Goal: Task Accomplishment & Management: Manage account settings

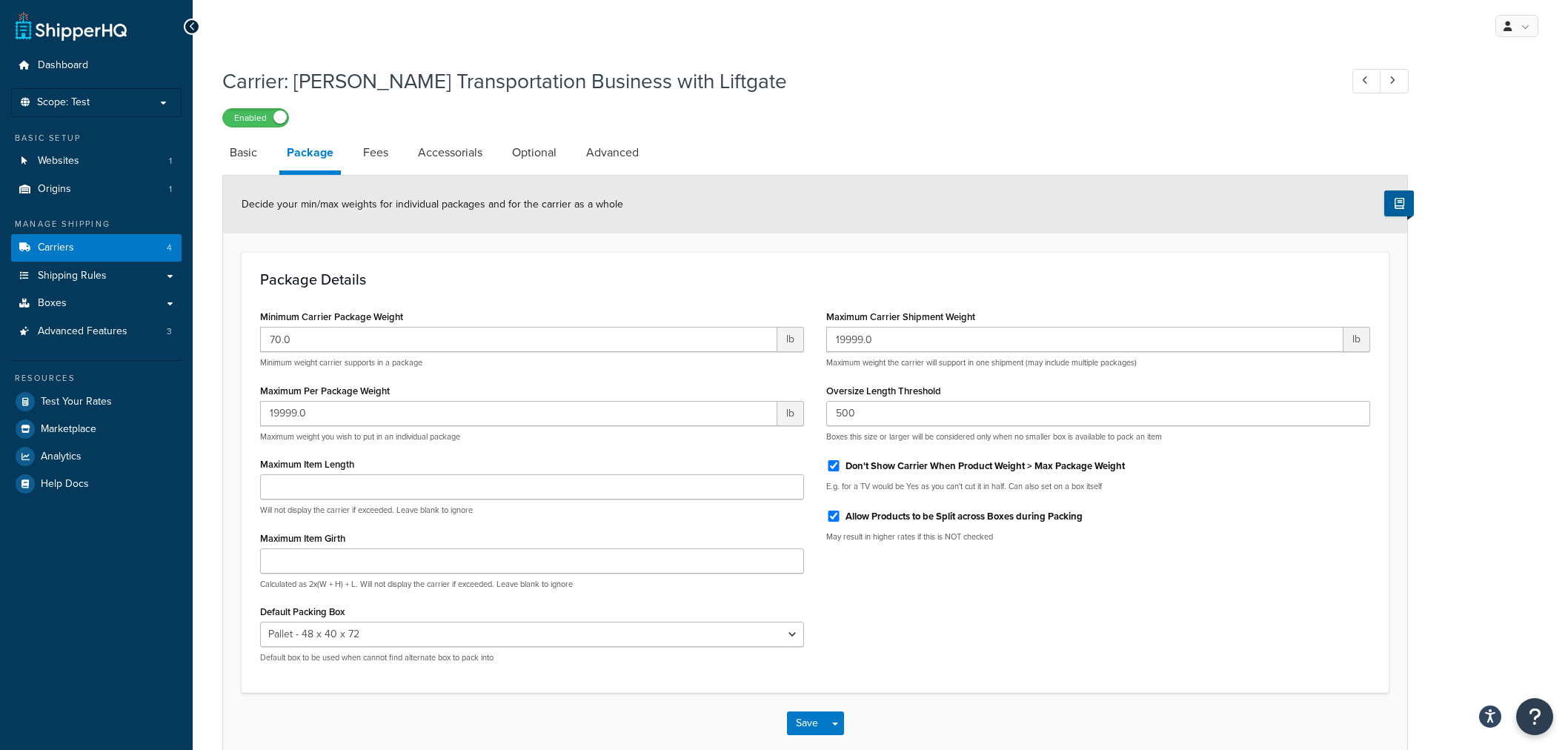
select select "734025"
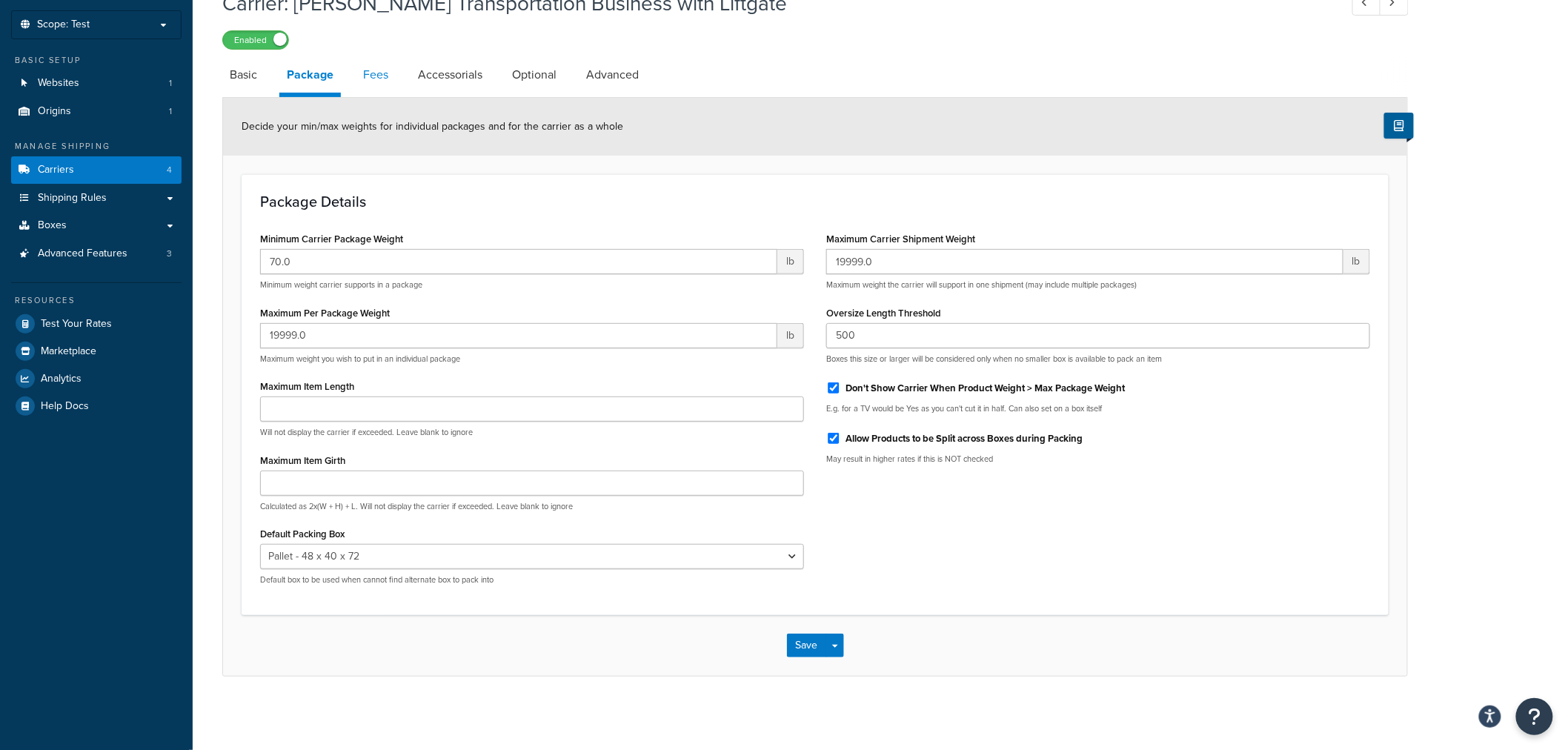
click at [383, 85] on link "Fees" at bounding box center [375, 75] width 40 height 36
select select "AFTER"
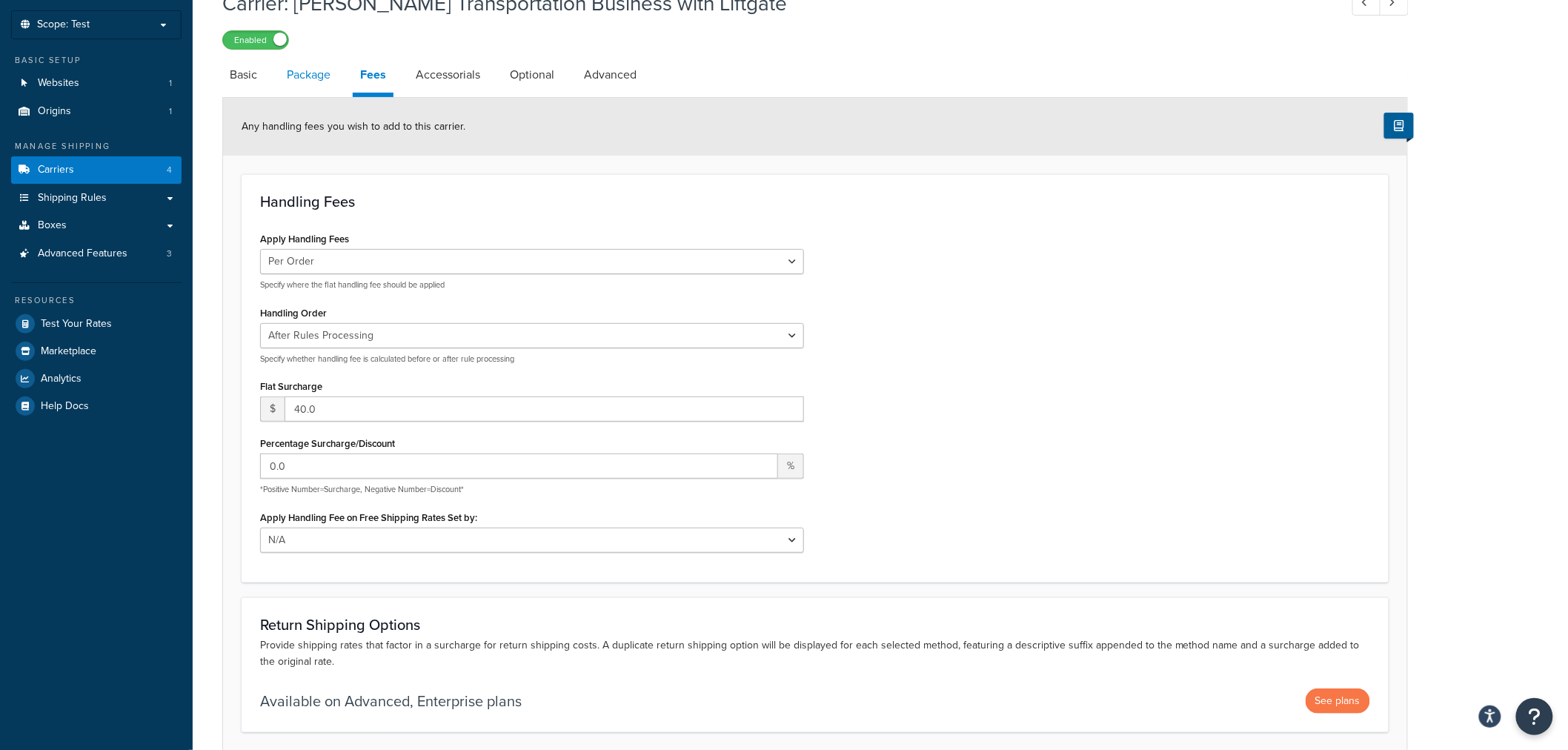
click at [308, 84] on link "Package" at bounding box center [308, 75] width 59 height 36
select select "734025"
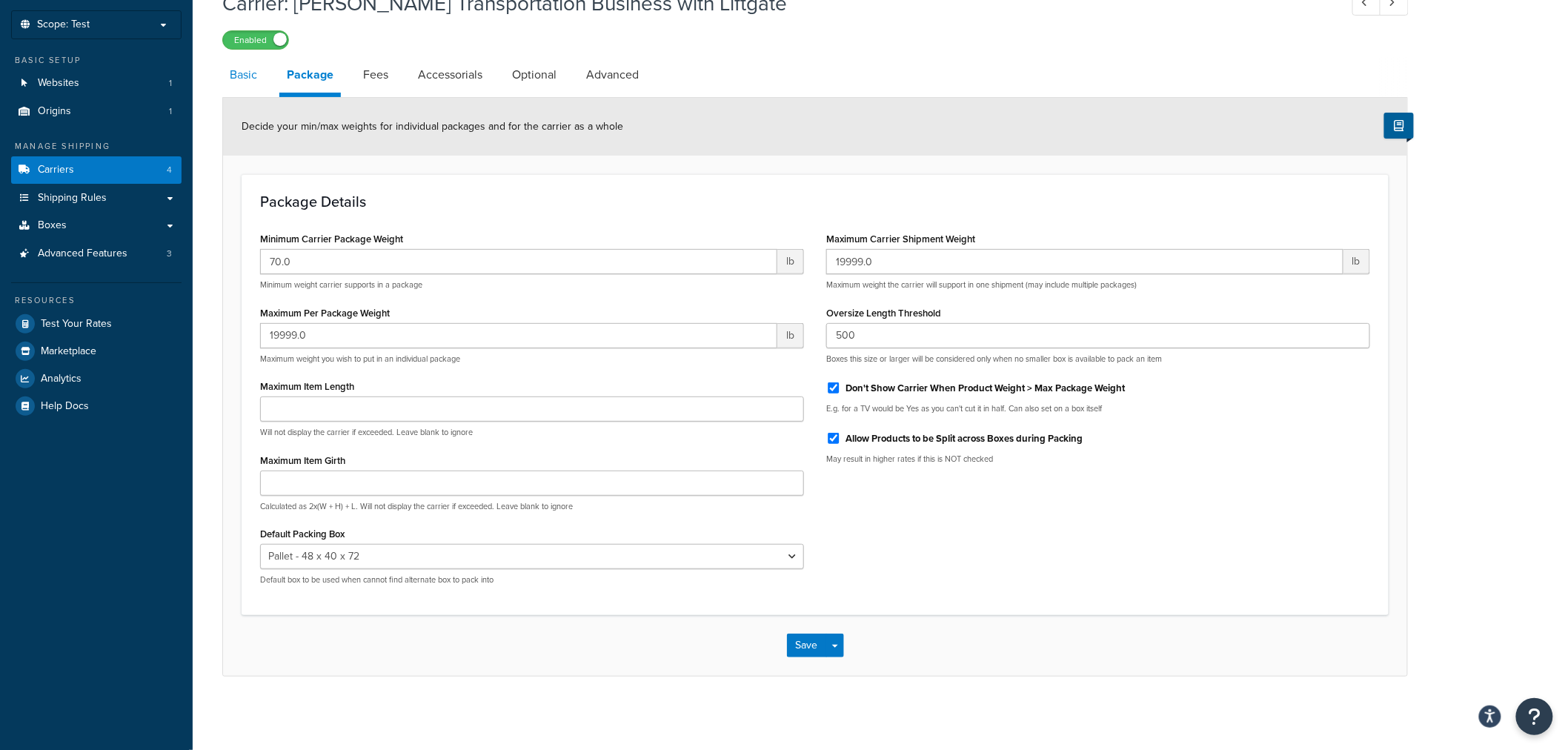
click at [243, 76] on link "Basic" at bounding box center [244, 75] width 42 height 36
select select "evansFreight"
select select "PLT"
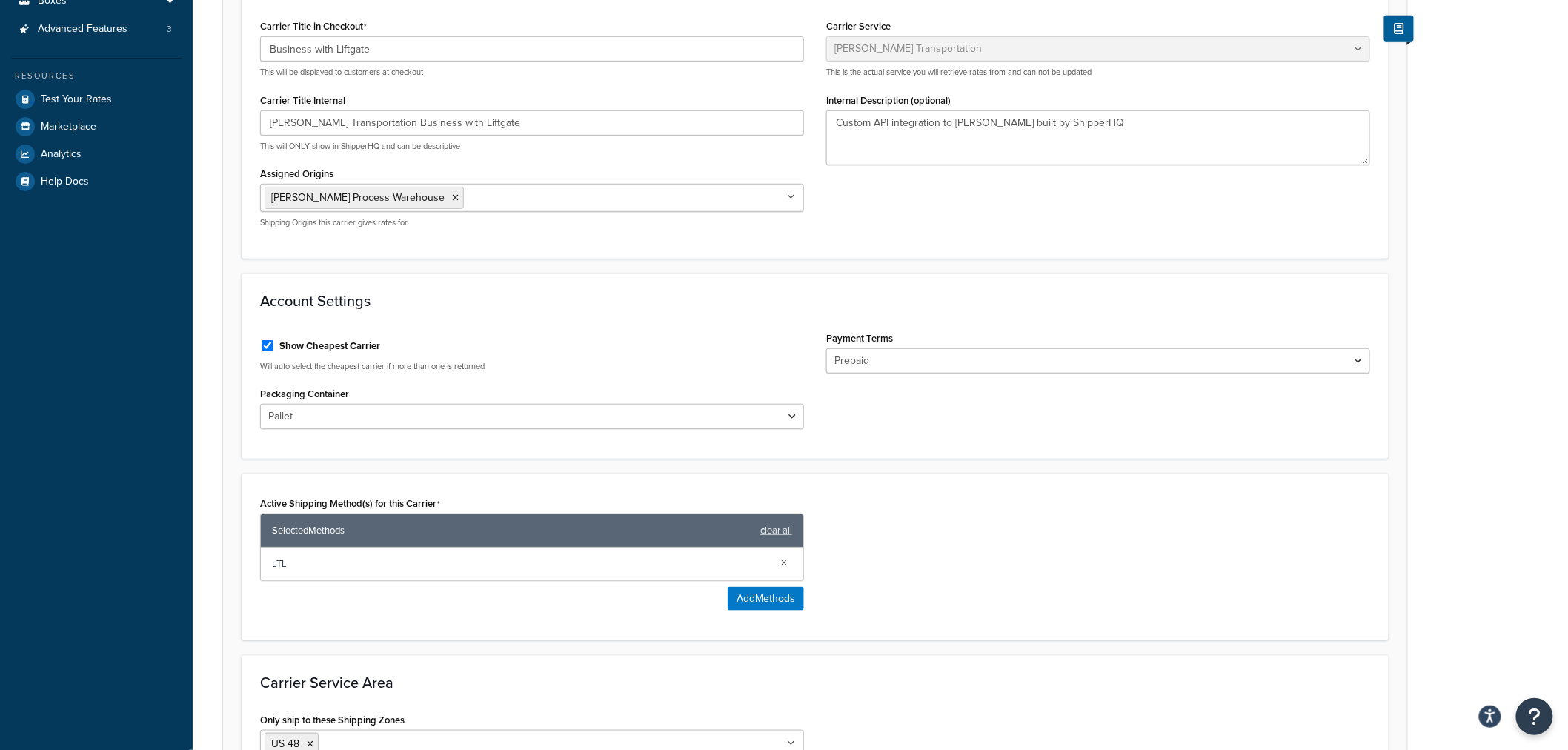
scroll to position [78, 0]
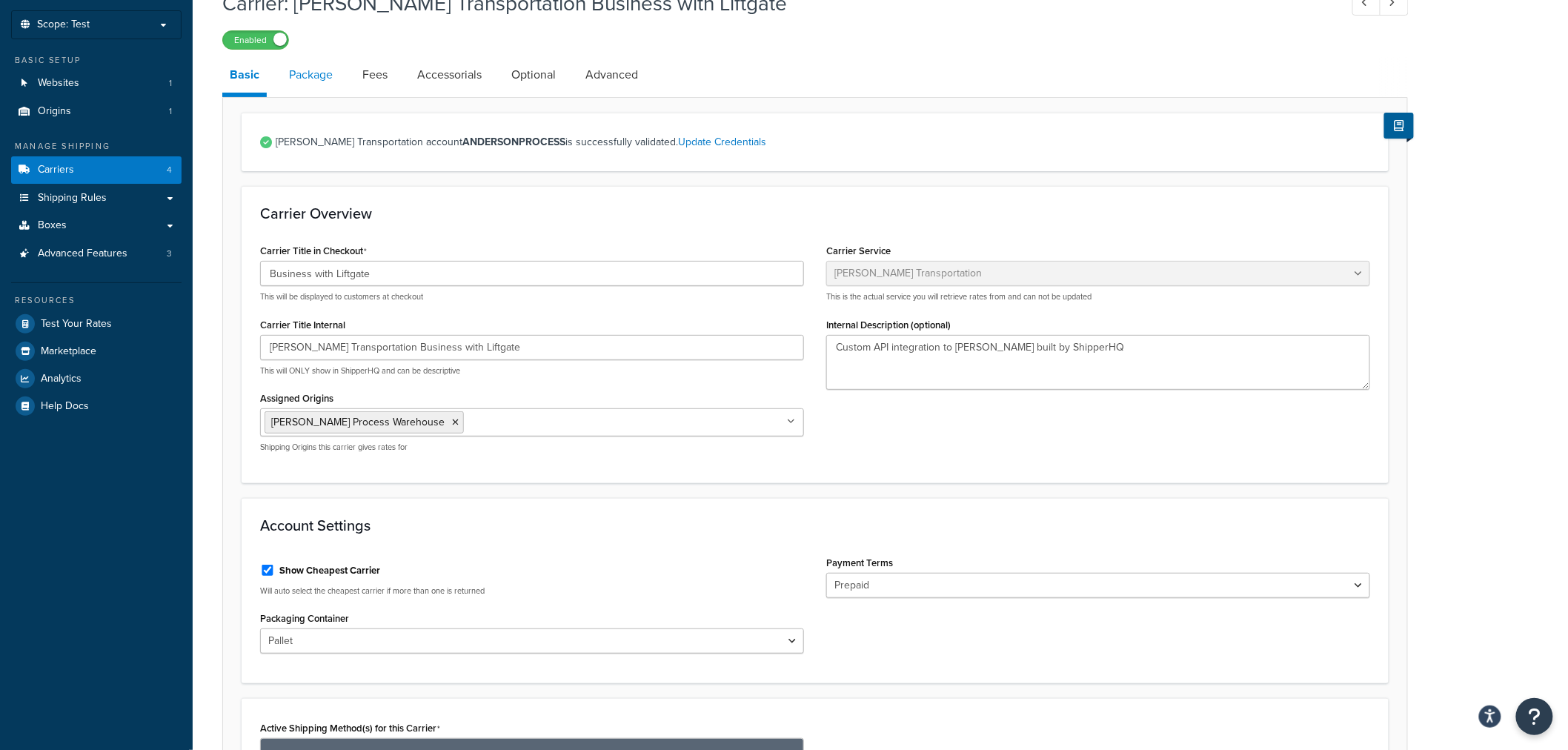
click at [323, 82] on link "Package" at bounding box center [311, 75] width 59 height 36
select select "734025"
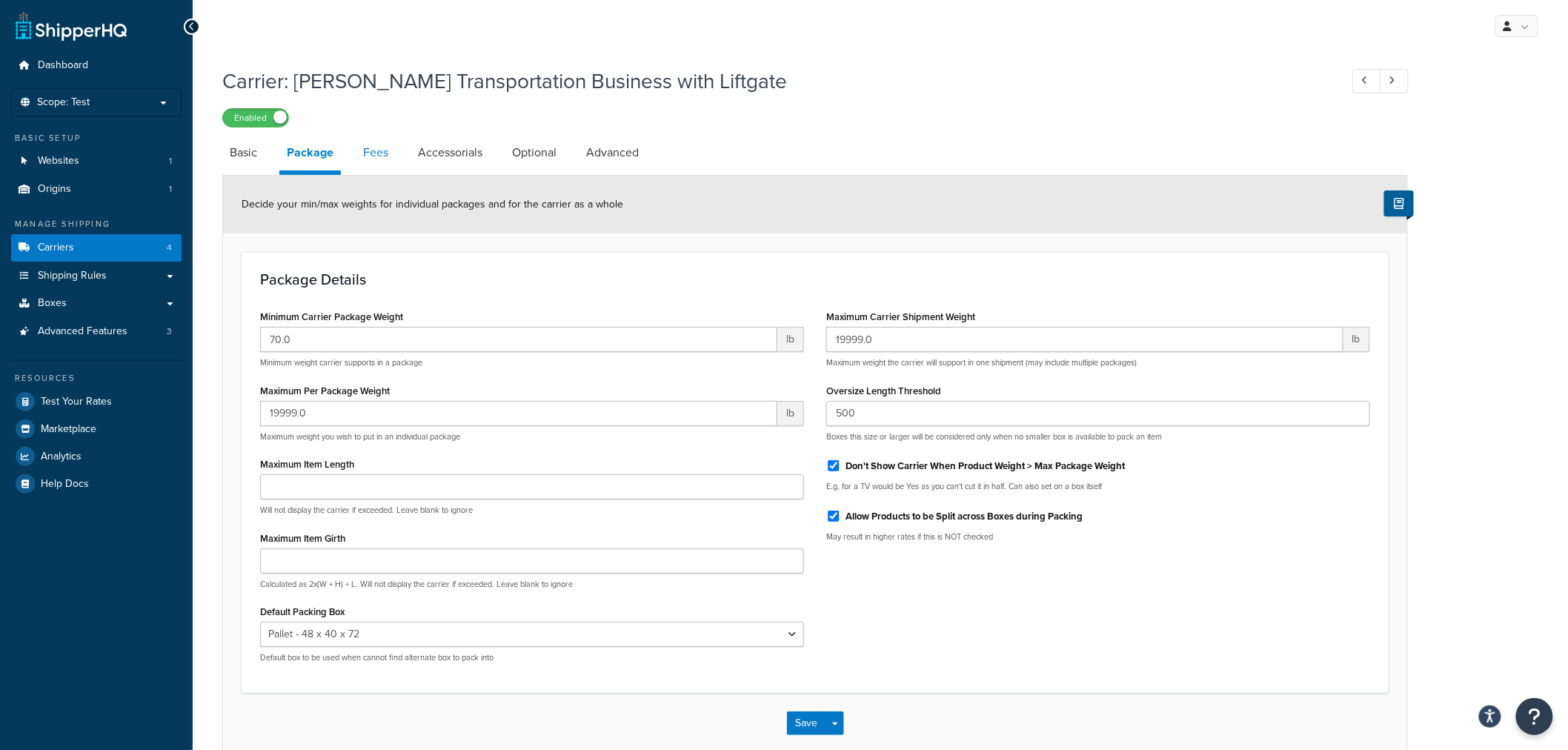
click at [364, 153] on link "Fees" at bounding box center [375, 153] width 40 height 36
select select "AFTER"
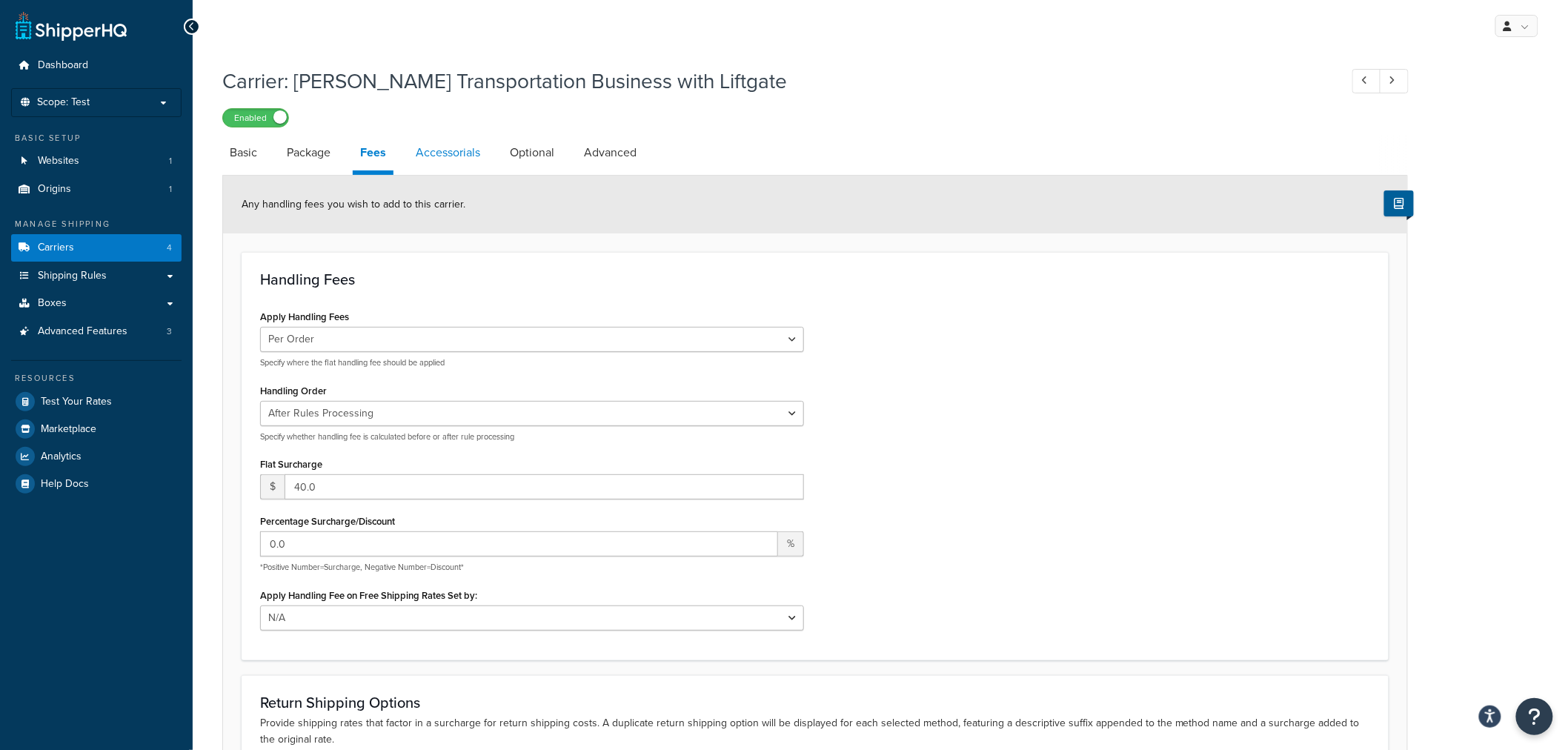
click at [451, 156] on link "Accessorials" at bounding box center [447, 153] width 79 height 36
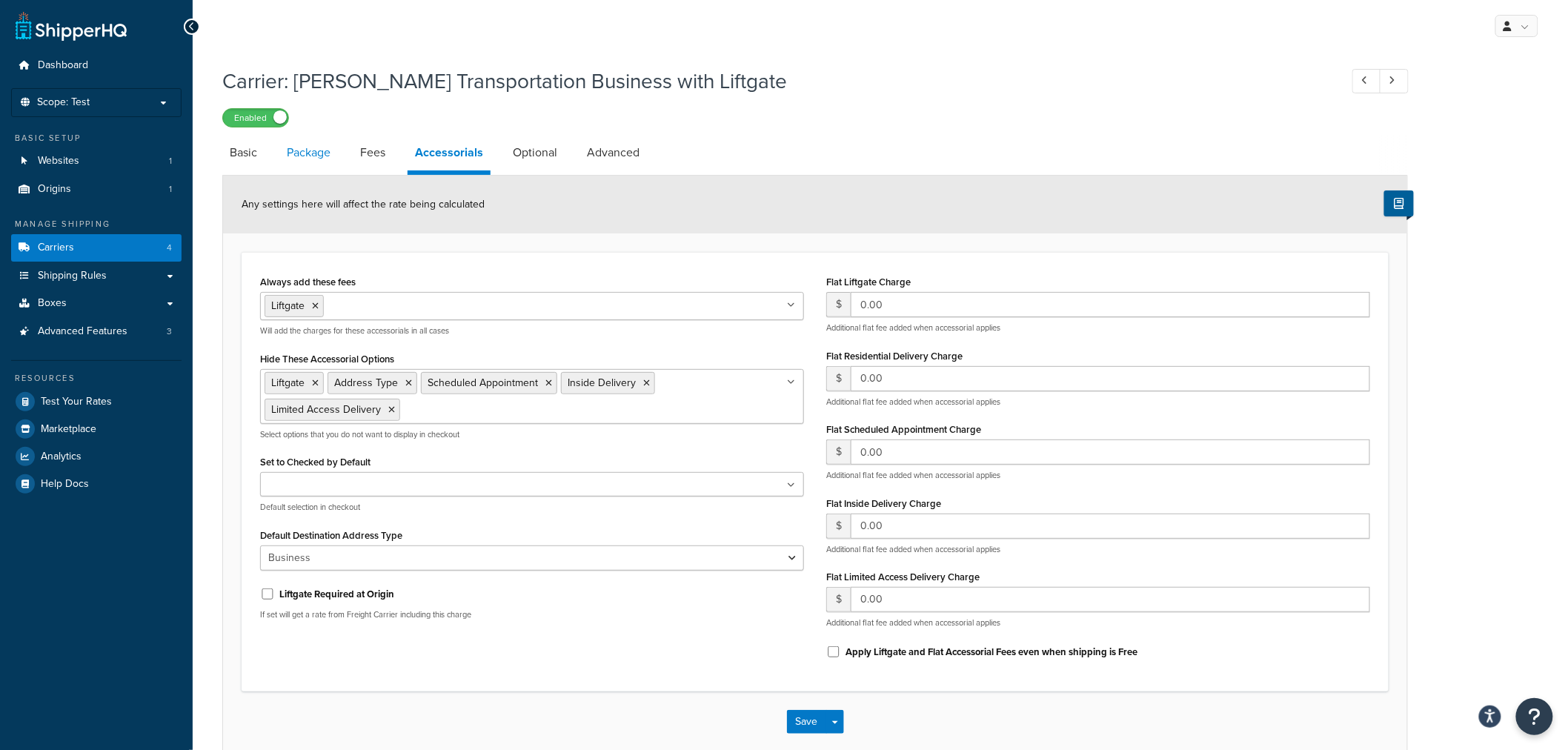
click at [317, 156] on link "Package" at bounding box center [308, 153] width 59 height 36
select select "734025"
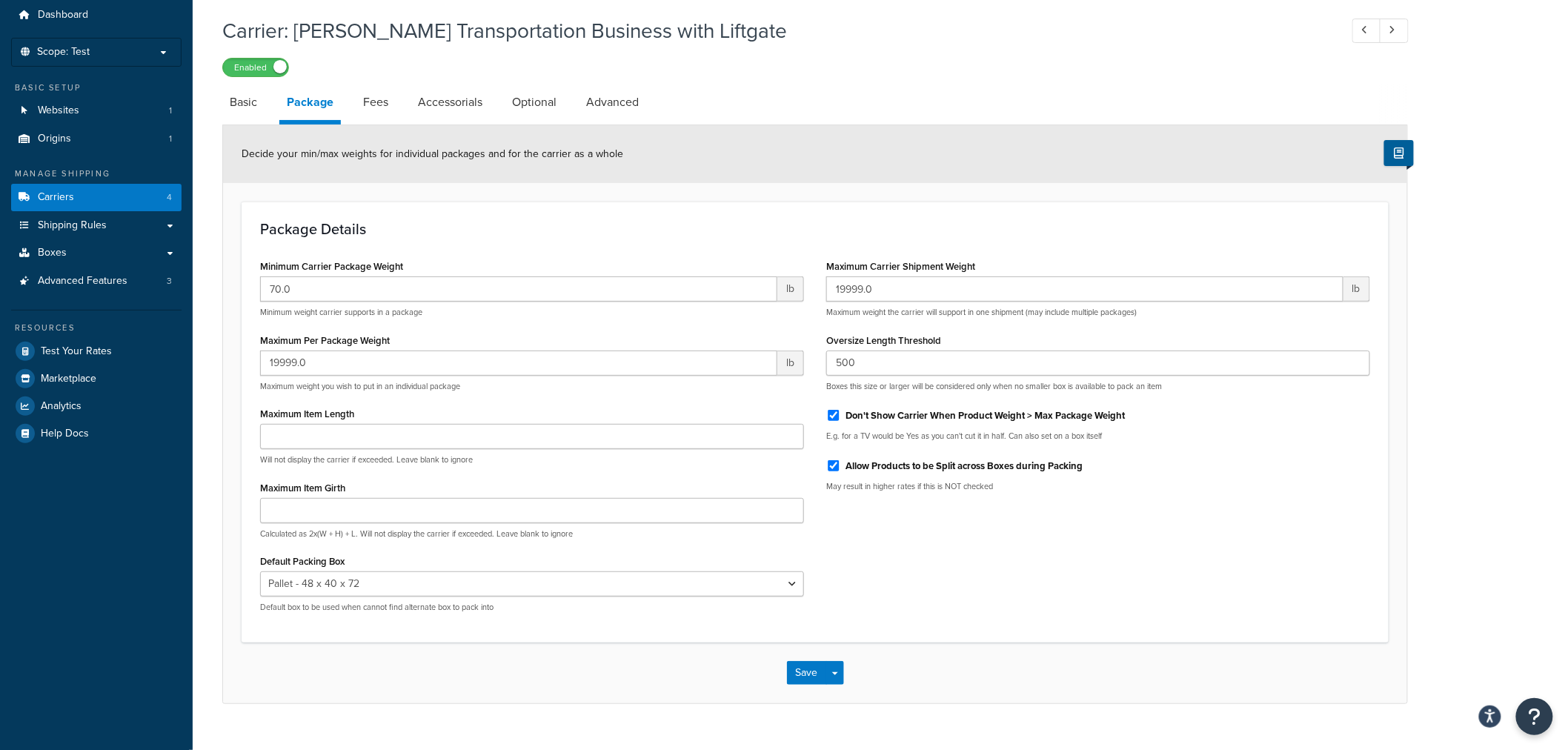
scroll to position [78, 0]
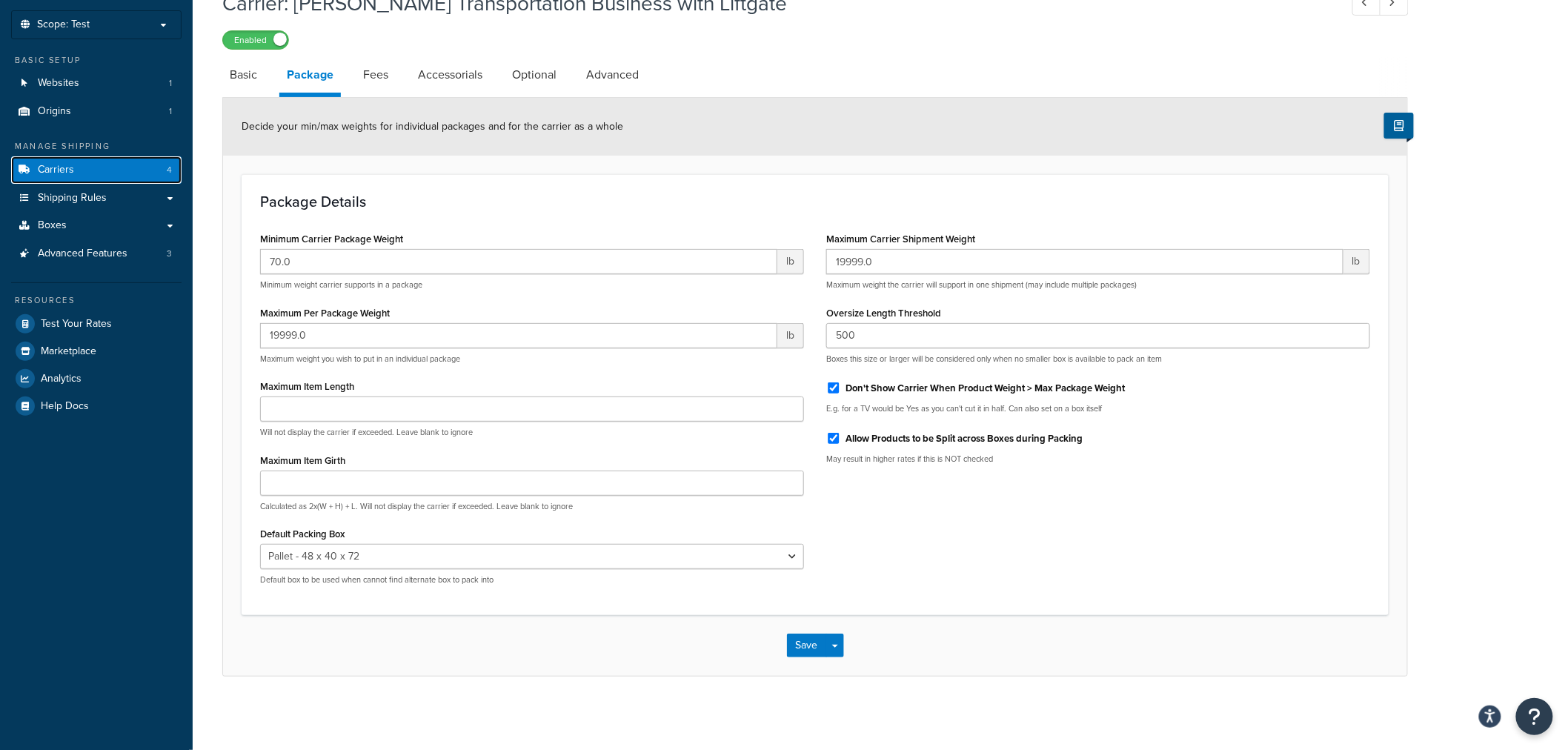
click at [104, 165] on link "Carriers 4" at bounding box center [96, 170] width 171 height 27
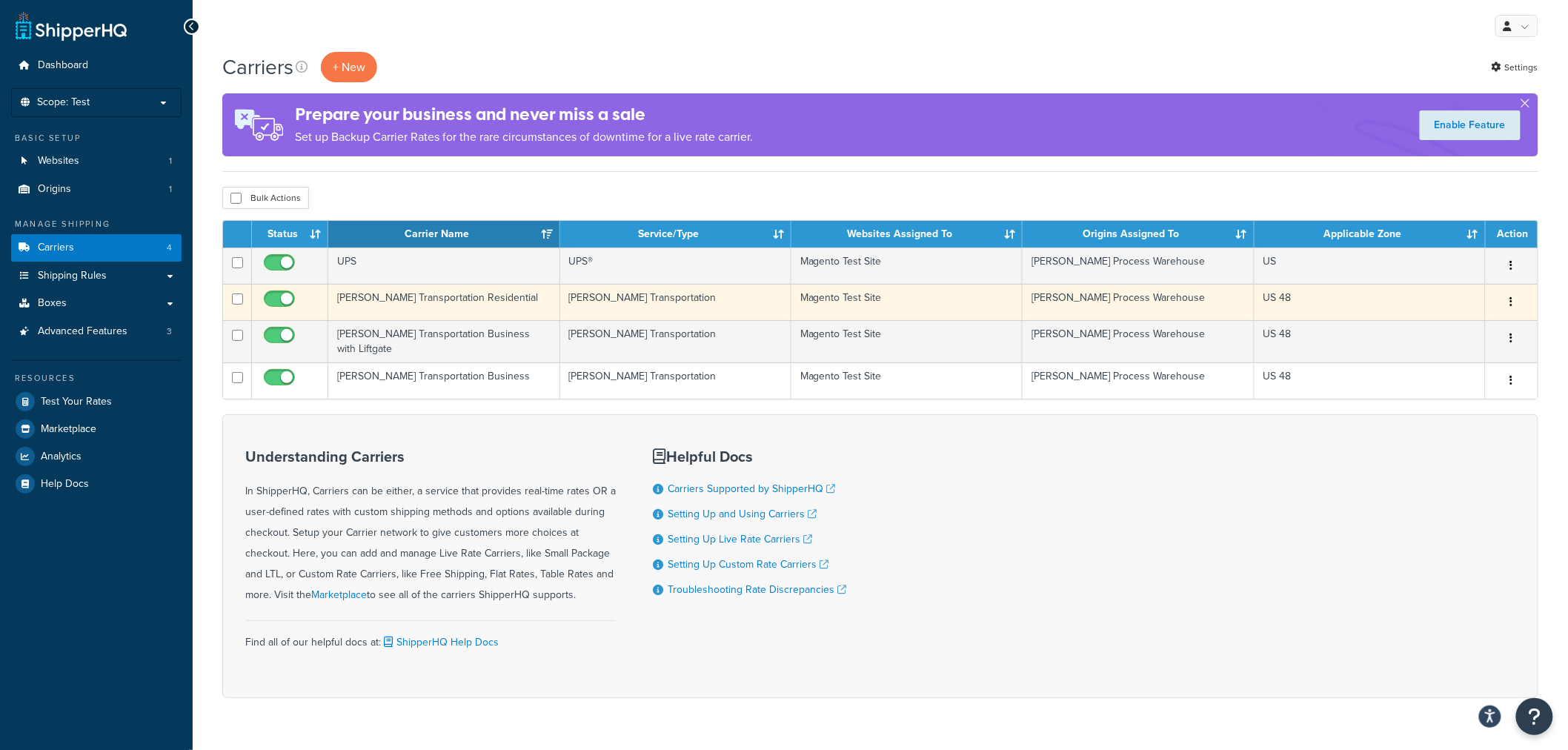
click at [418, 299] on td "[PERSON_NAME] Transportation Residential" at bounding box center [444, 302] width 231 height 36
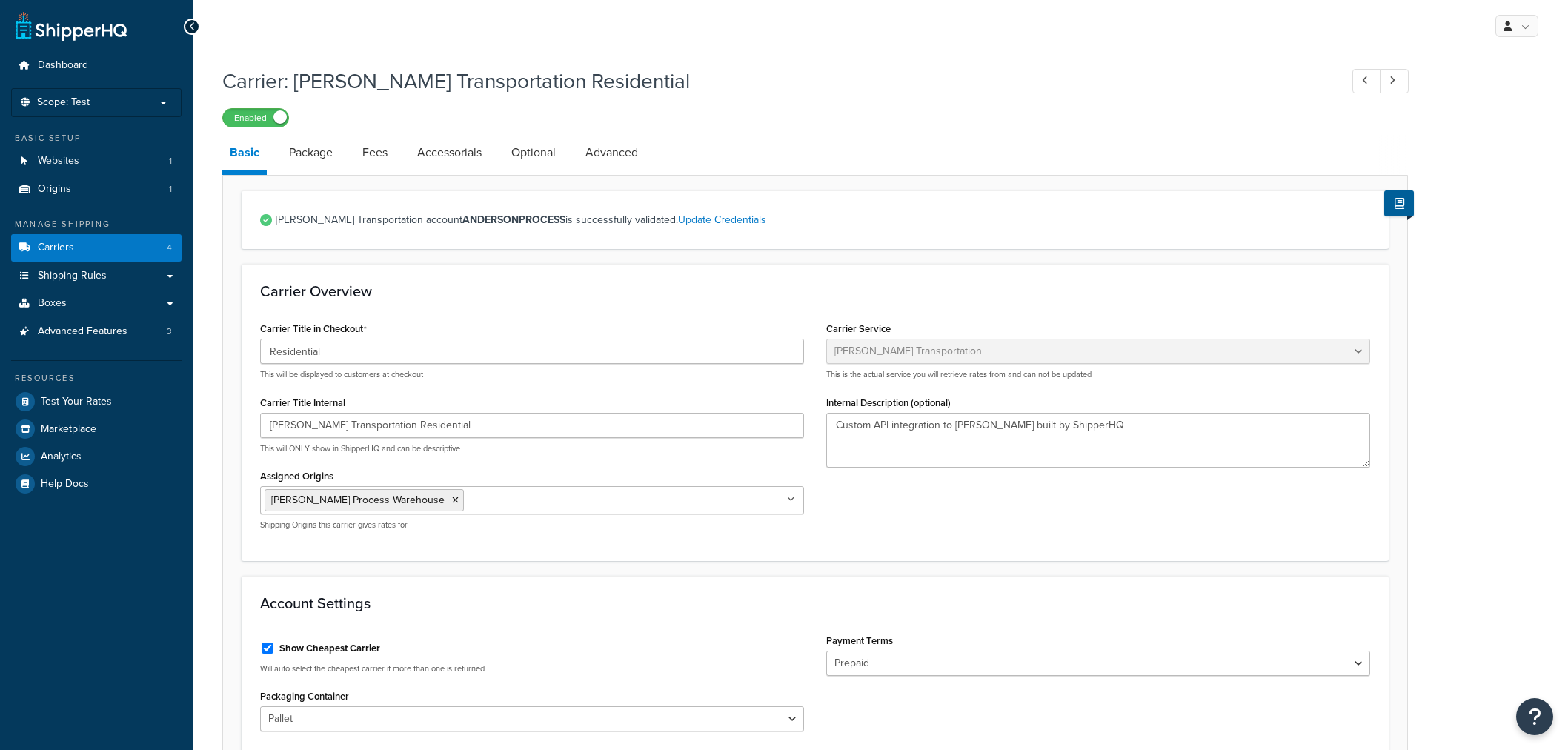
select select "evansFreight"
select select "PLT"
click at [319, 161] on link "Package" at bounding box center [311, 153] width 59 height 36
select select "734025"
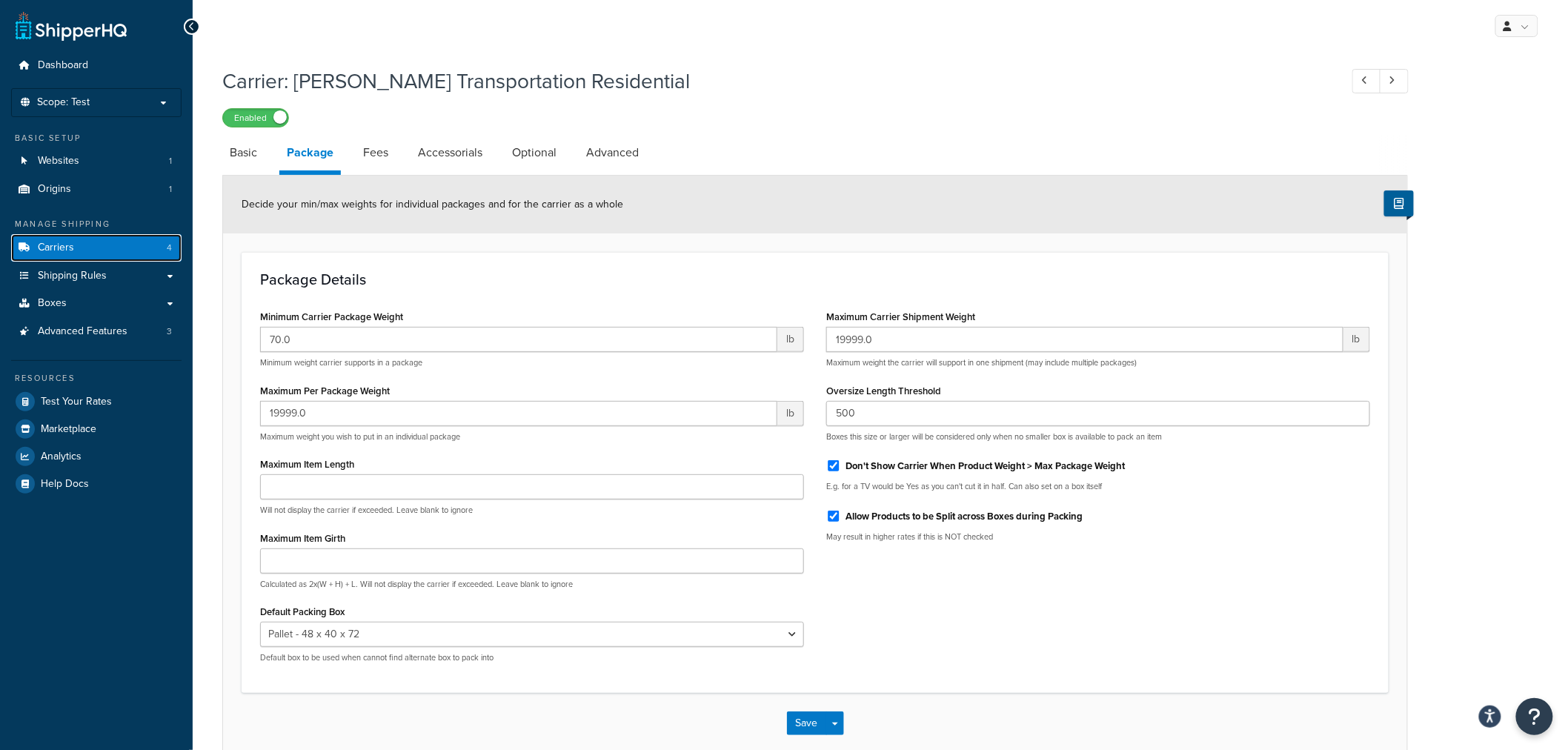
click at [103, 245] on link "Carriers 4" at bounding box center [96, 248] width 171 height 27
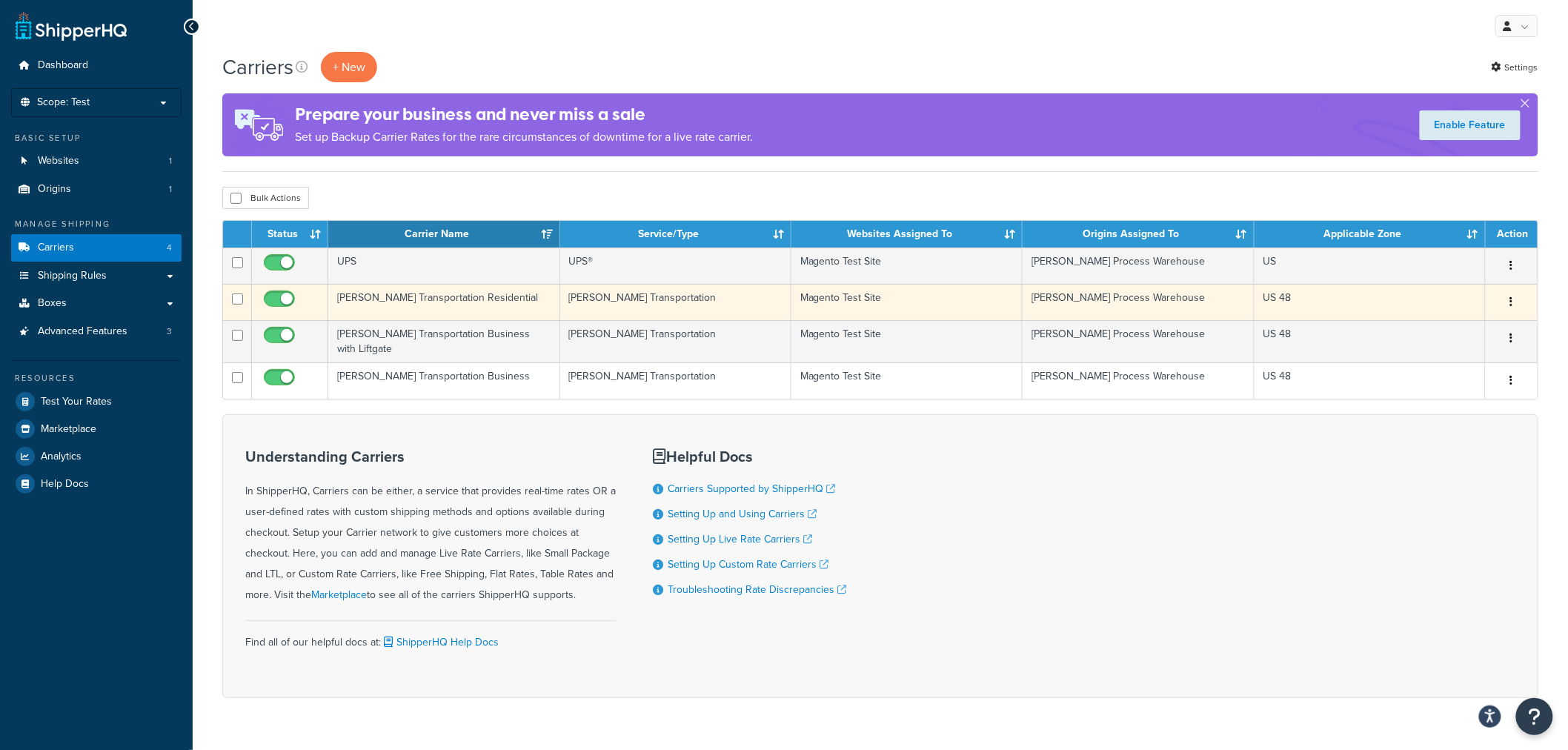
click at [417, 293] on td "[PERSON_NAME] Transportation Residential" at bounding box center [444, 302] width 231 height 36
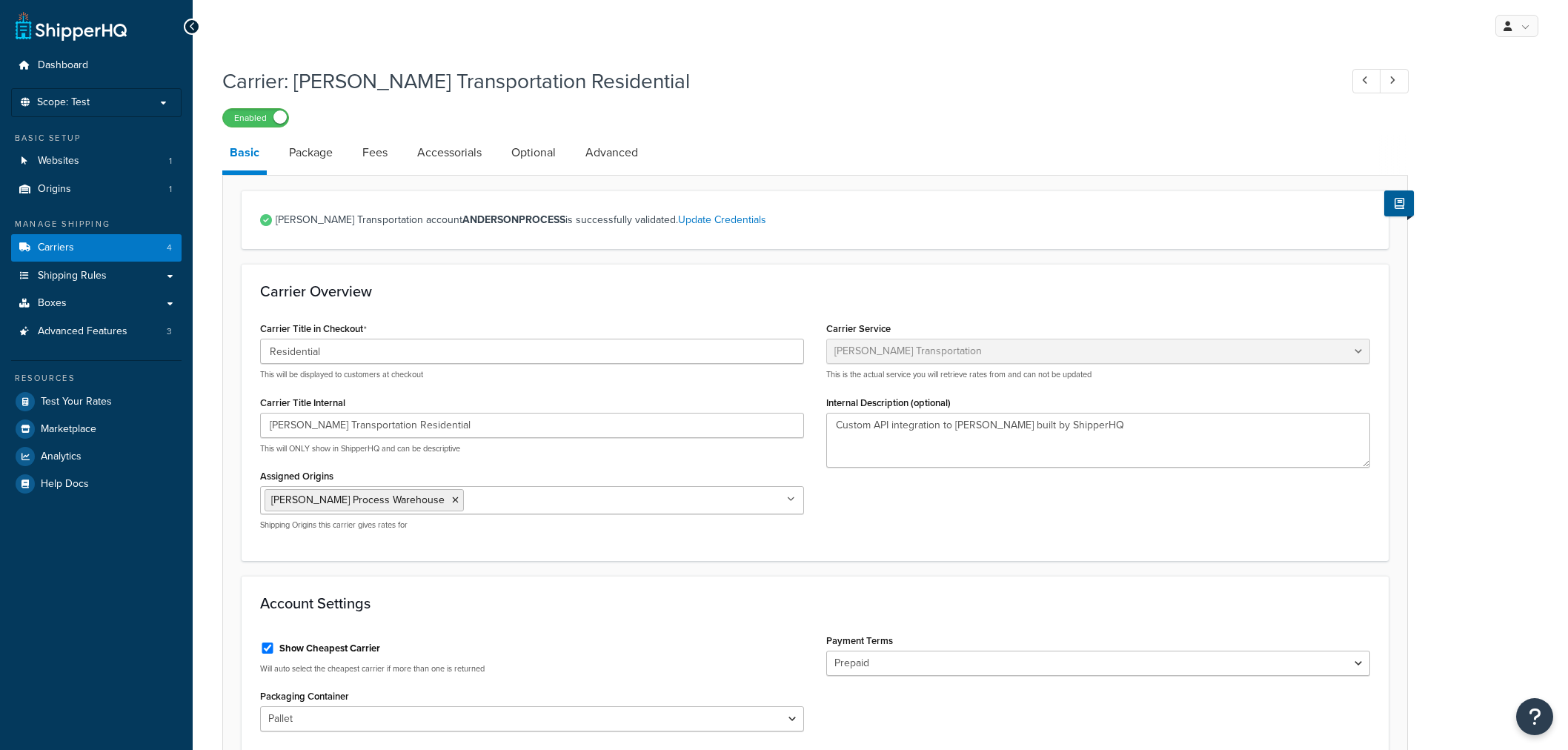
select select "evansFreight"
select select "PLT"
click at [332, 149] on link "Package" at bounding box center [311, 153] width 59 height 36
select select "734025"
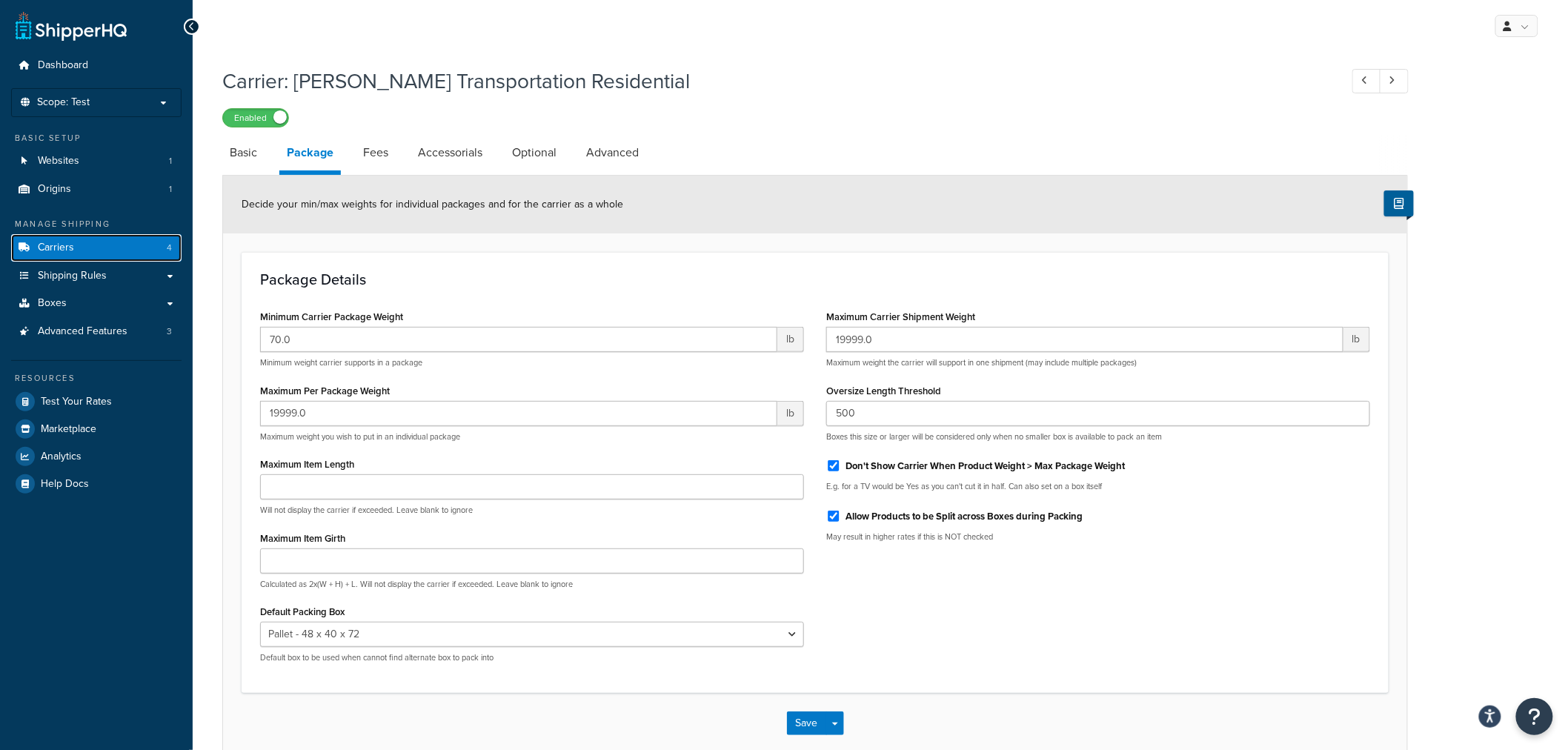
click at [117, 247] on link "Carriers 4" at bounding box center [96, 248] width 171 height 27
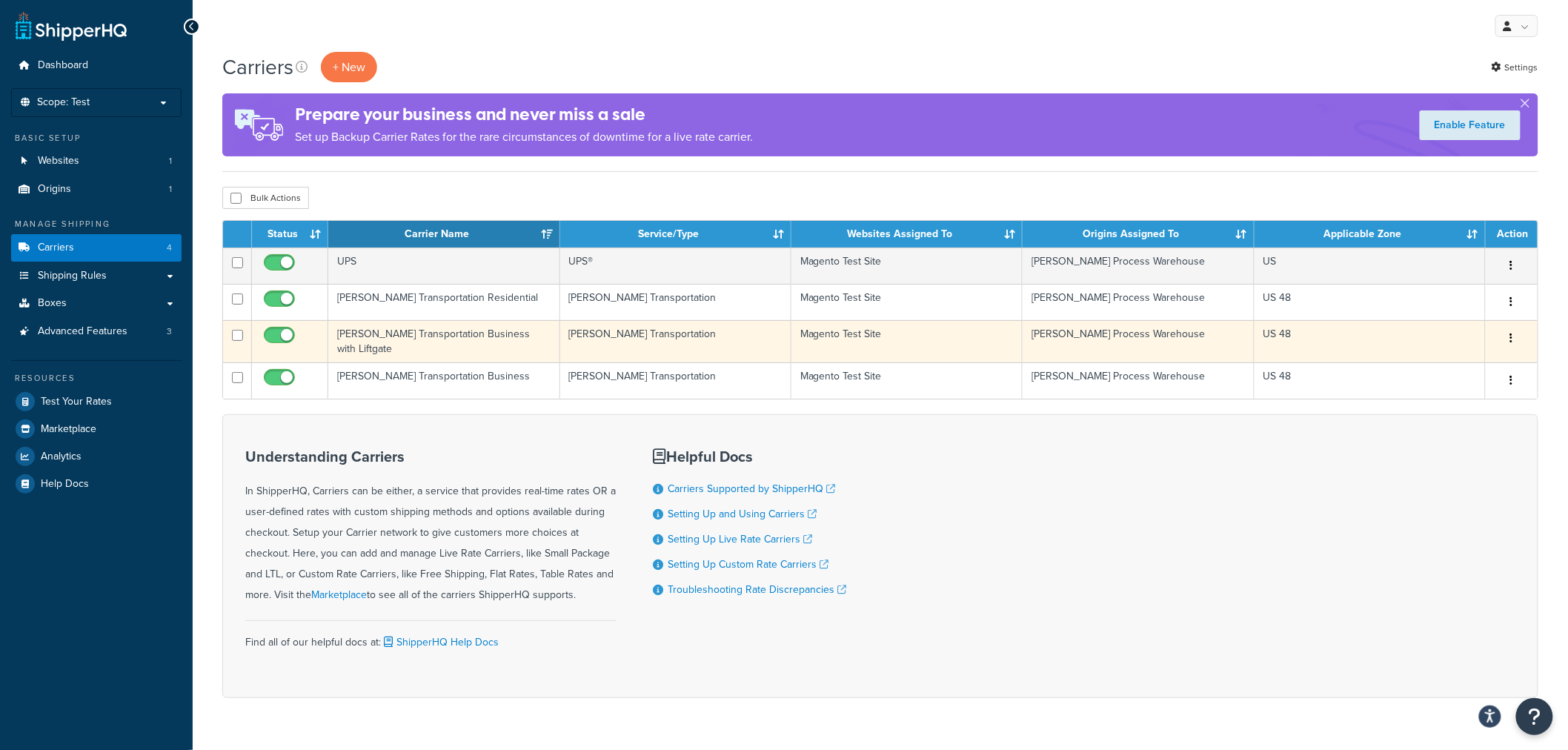
click at [389, 336] on td "[PERSON_NAME] Transportation Business with Liftgate" at bounding box center [444, 341] width 231 height 42
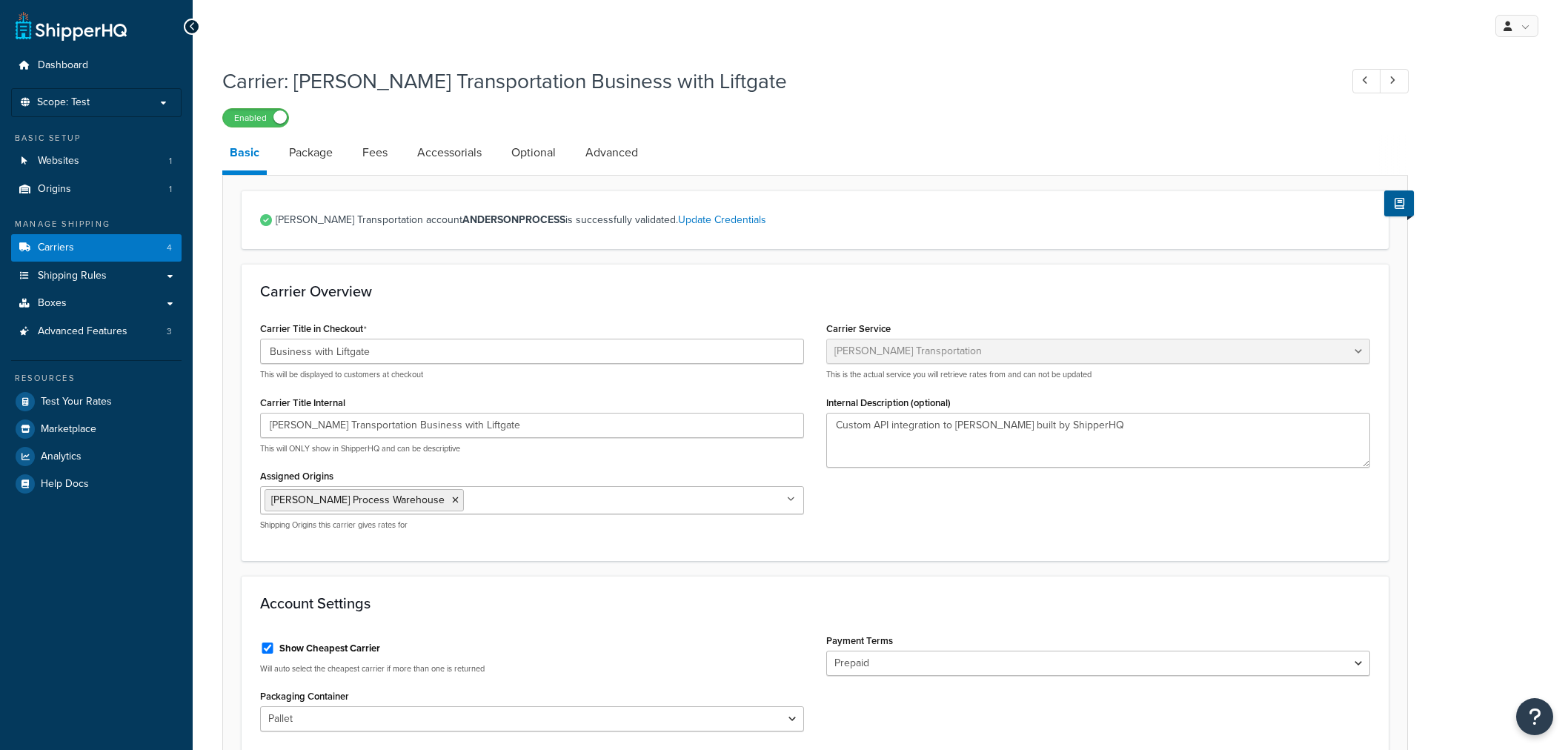
select select "evansFreight"
select select "PLT"
click at [312, 153] on link "Package" at bounding box center [311, 153] width 59 height 36
select select "734025"
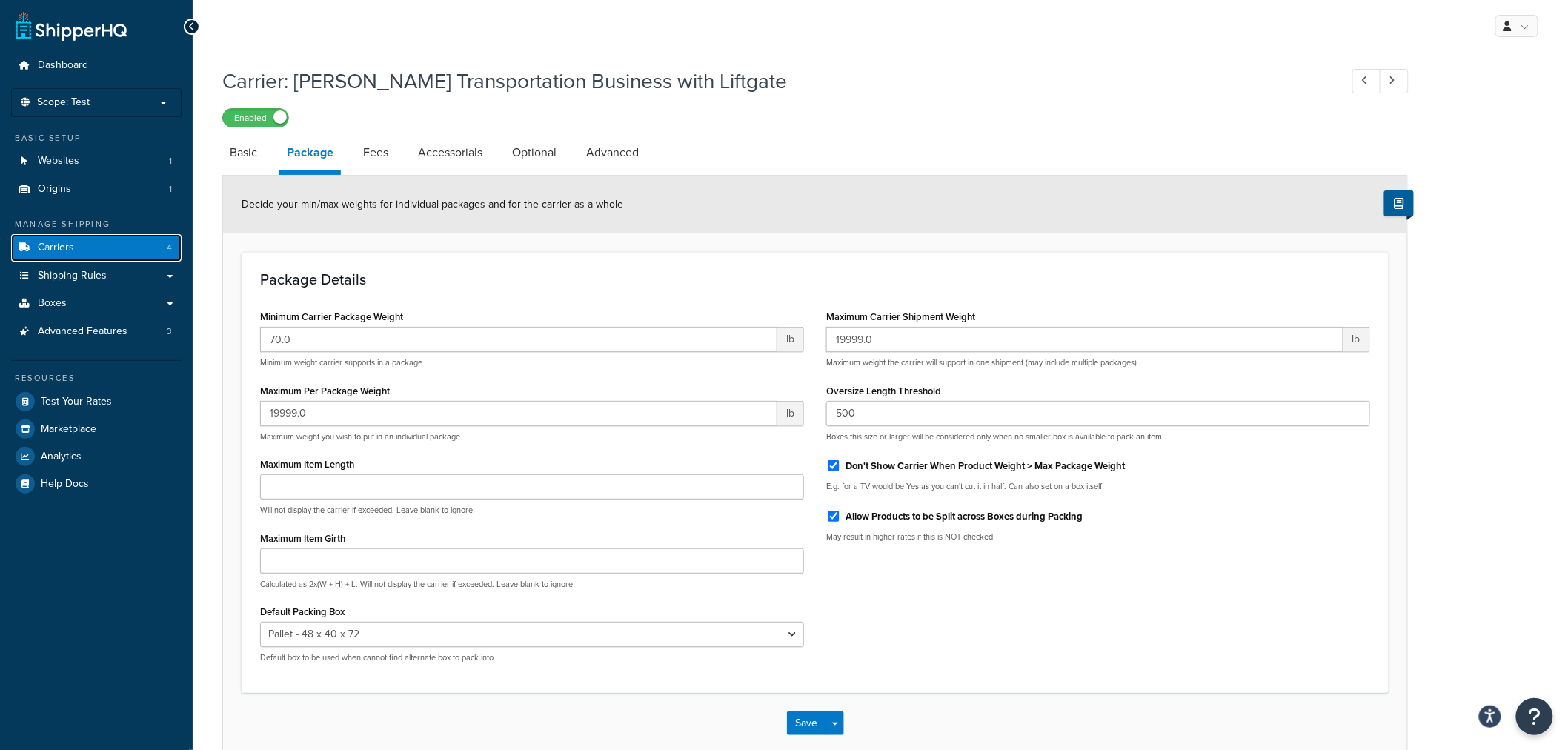
click at [126, 243] on link "Carriers 4" at bounding box center [96, 248] width 171 height 27
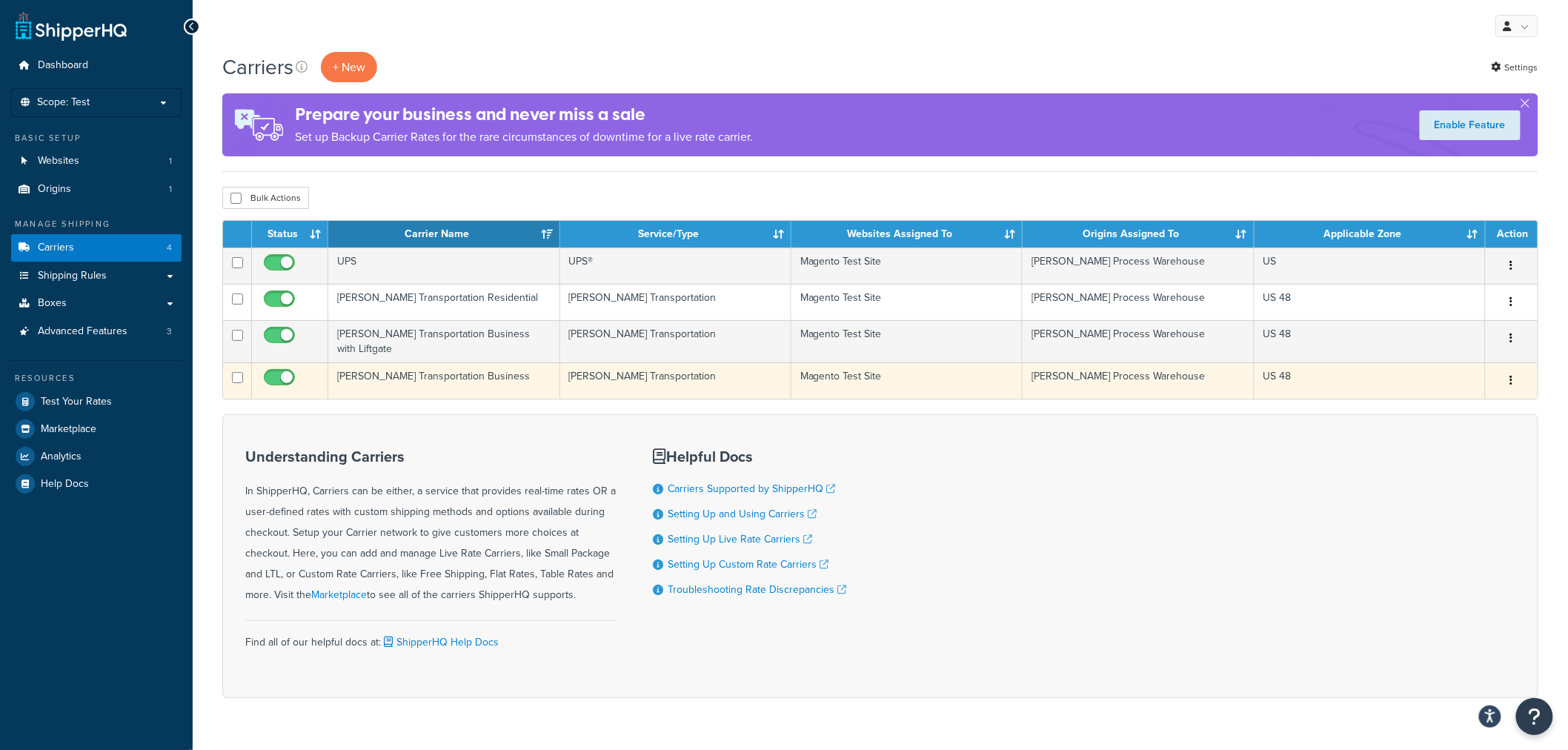
click at [433, 372] on td "[PERSON_NAME] Transportation Business" at bounding box center [444, 380] width 231 height 36
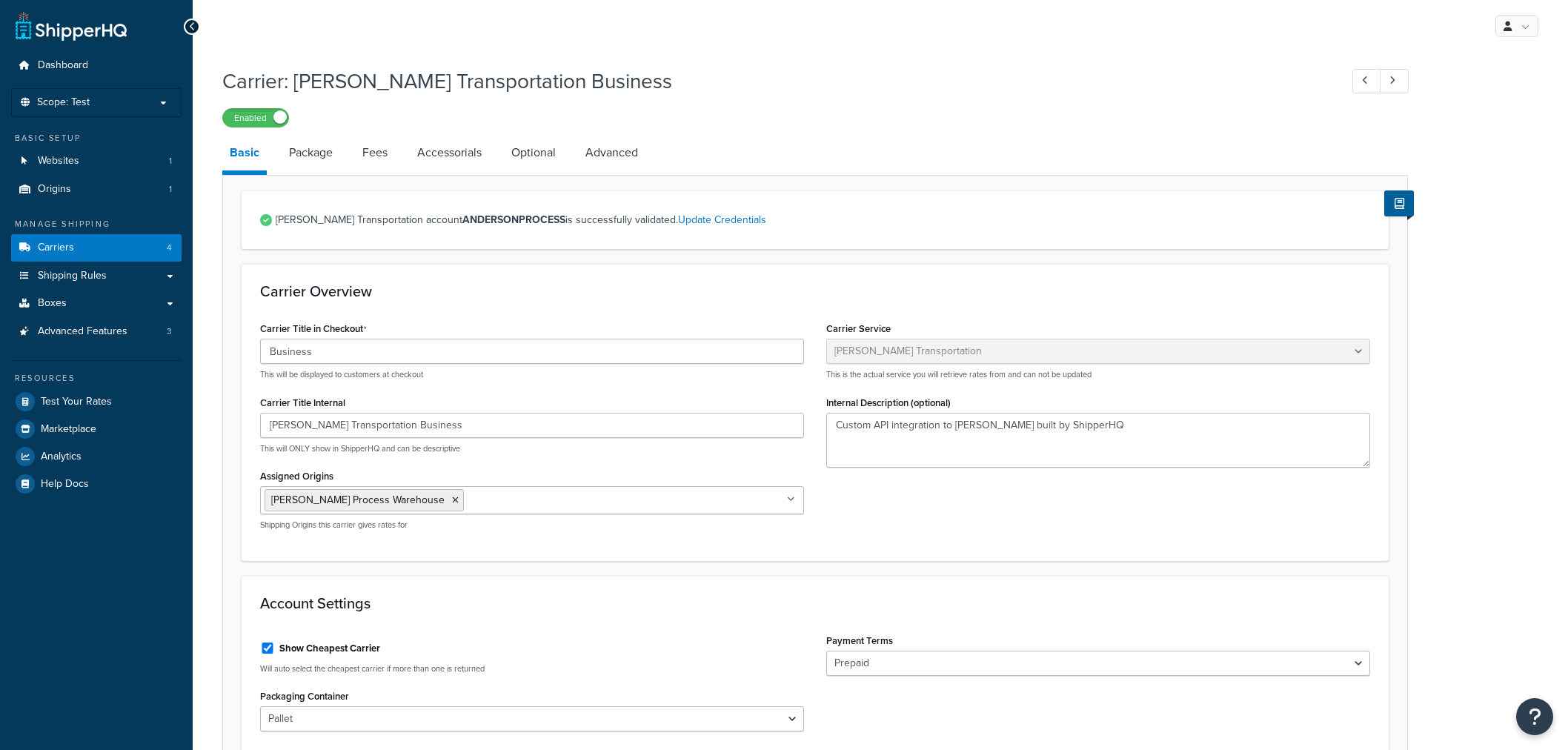
select select "evansFreight"
select select "PLT"
click at [313, 161] on link "Package" at bounding box center [311, 153] width 59 height 36
select select "734025"
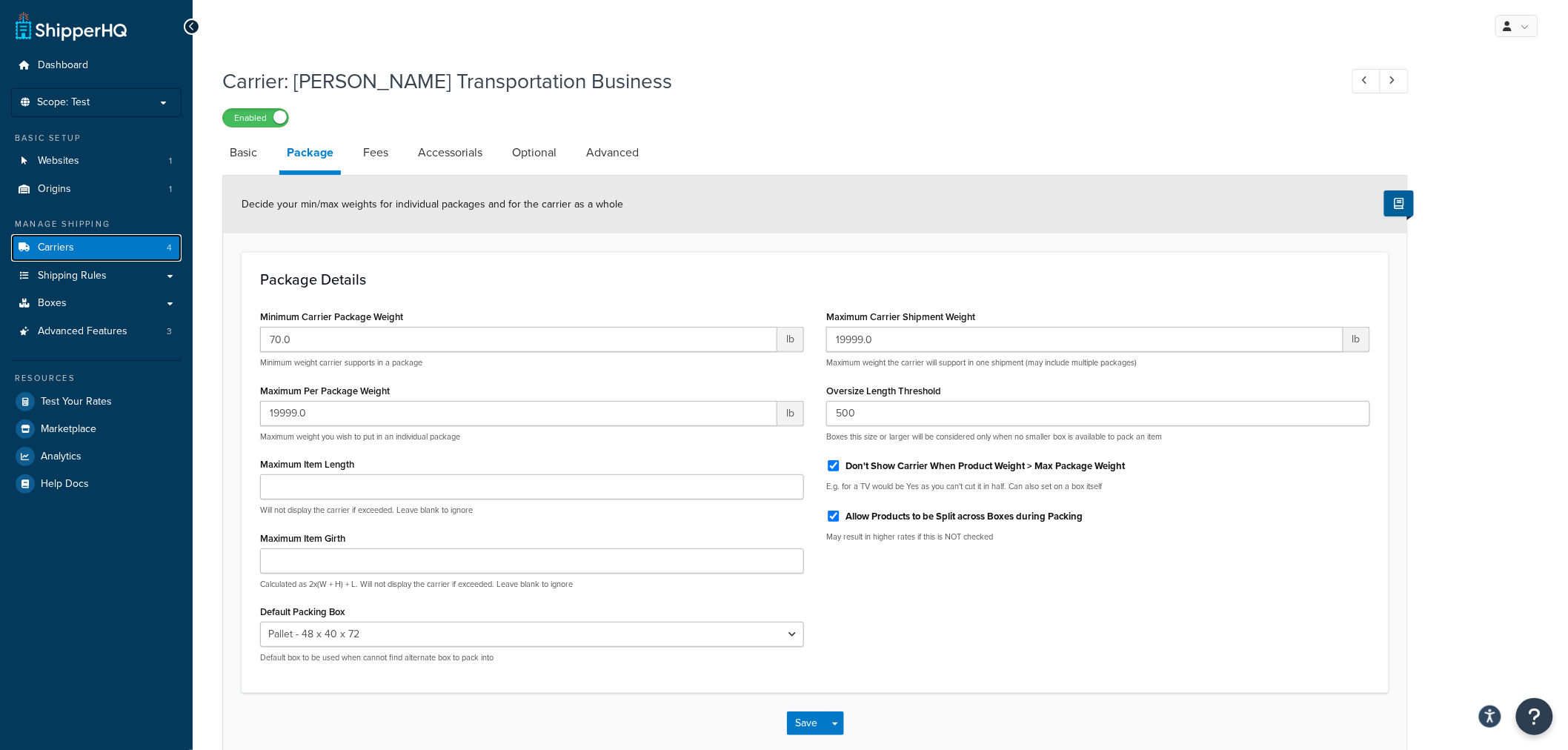
click at [161, 246] on link "Carriers 4" at bounding box center [96, 248] width 171 height 27
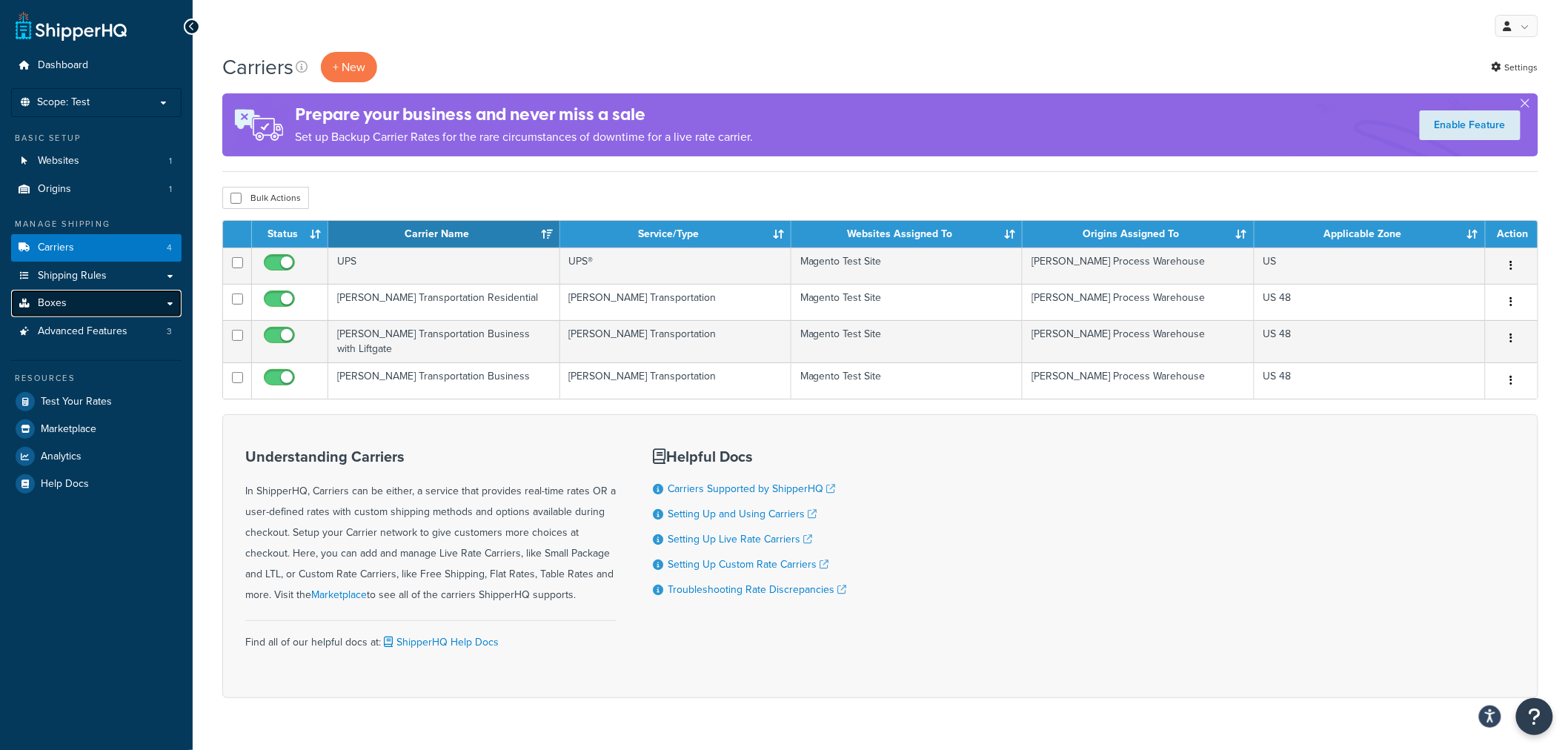
click at [104, 298] on link "Boxes" at bounding box center [96, 303] width 171 height 27
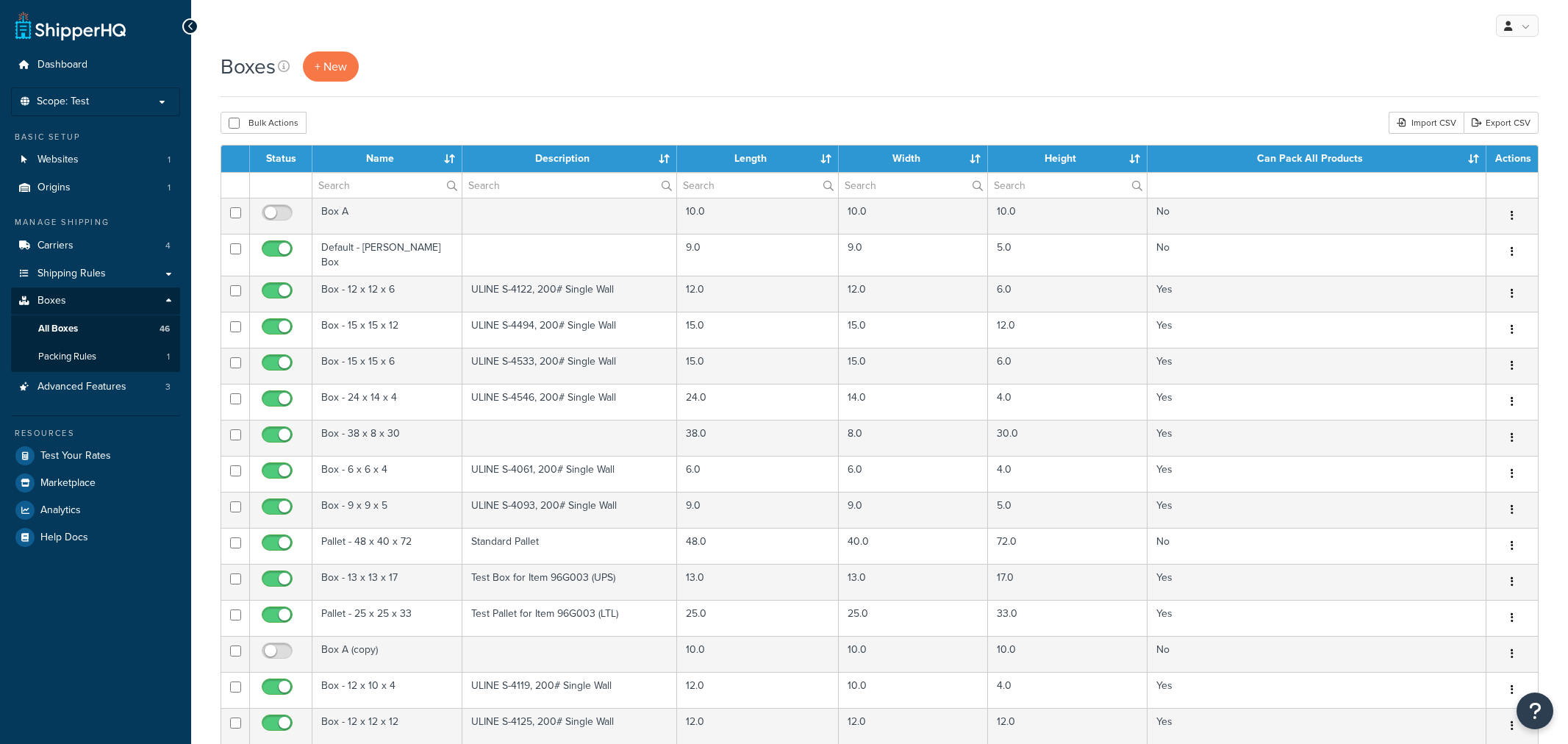
select select "100"
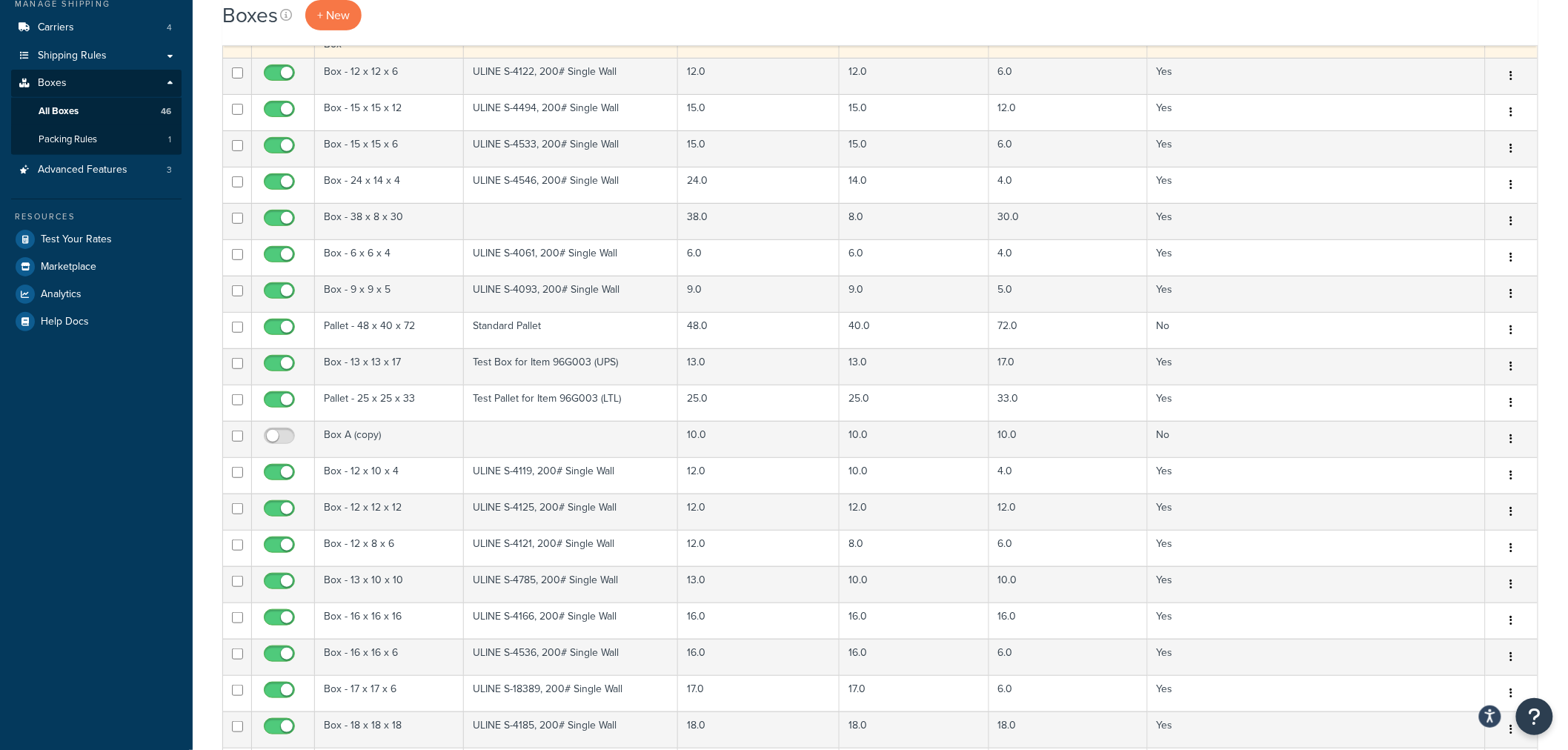
scroll to position [82, 0]
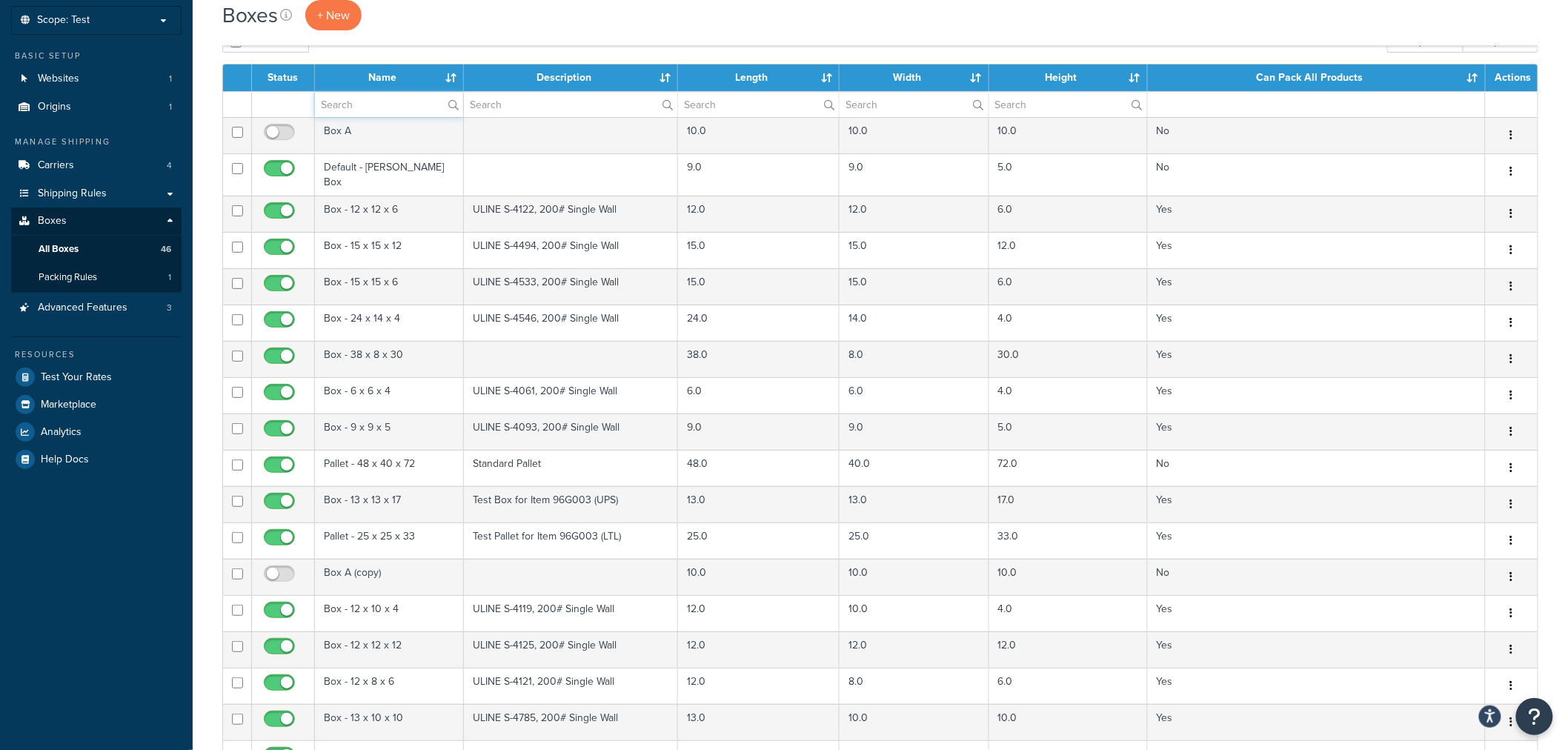
click at [357, 104] on input "text" at bounding box center [389, 104] width 148 height 25
type input "pallet"
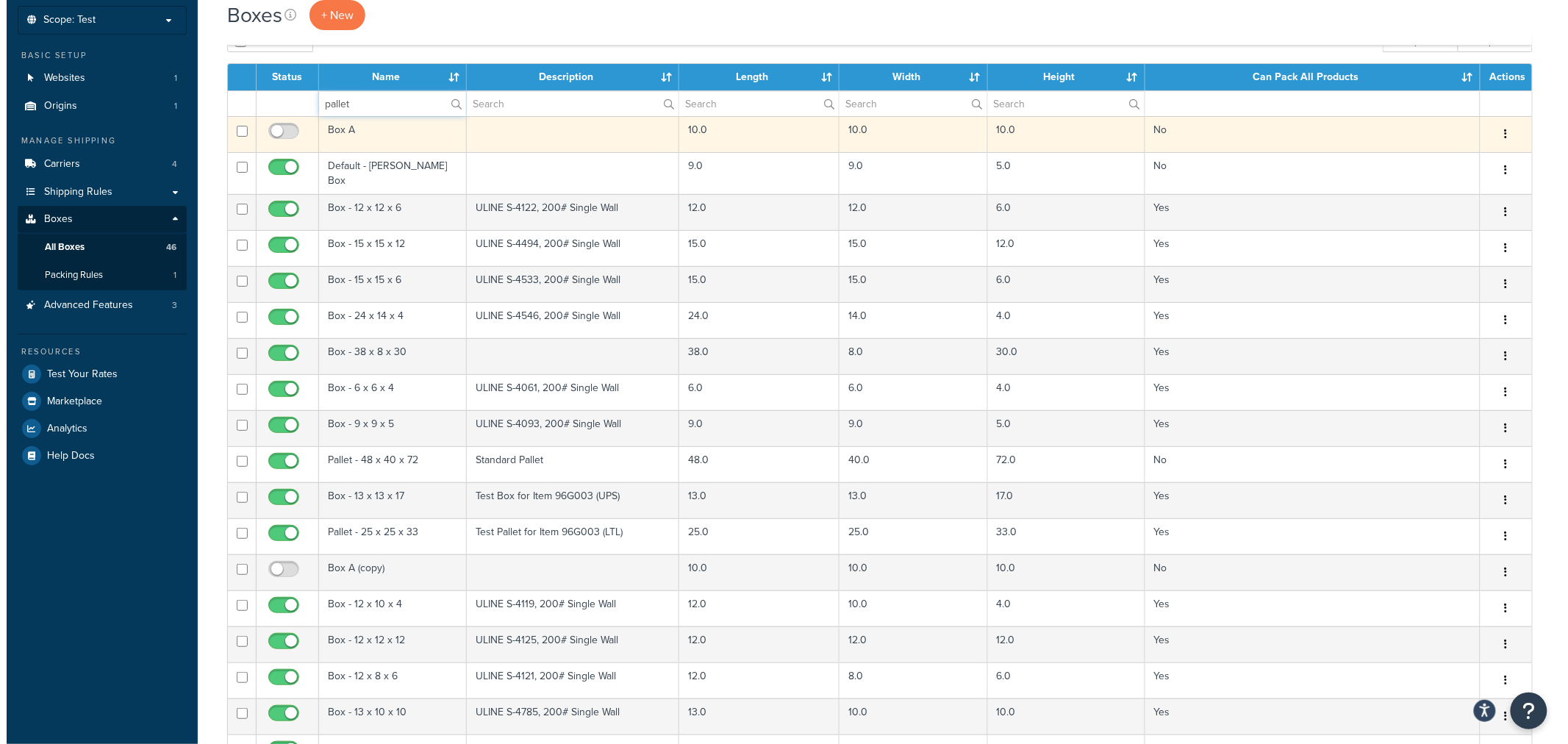
scroll to position [0, 0]
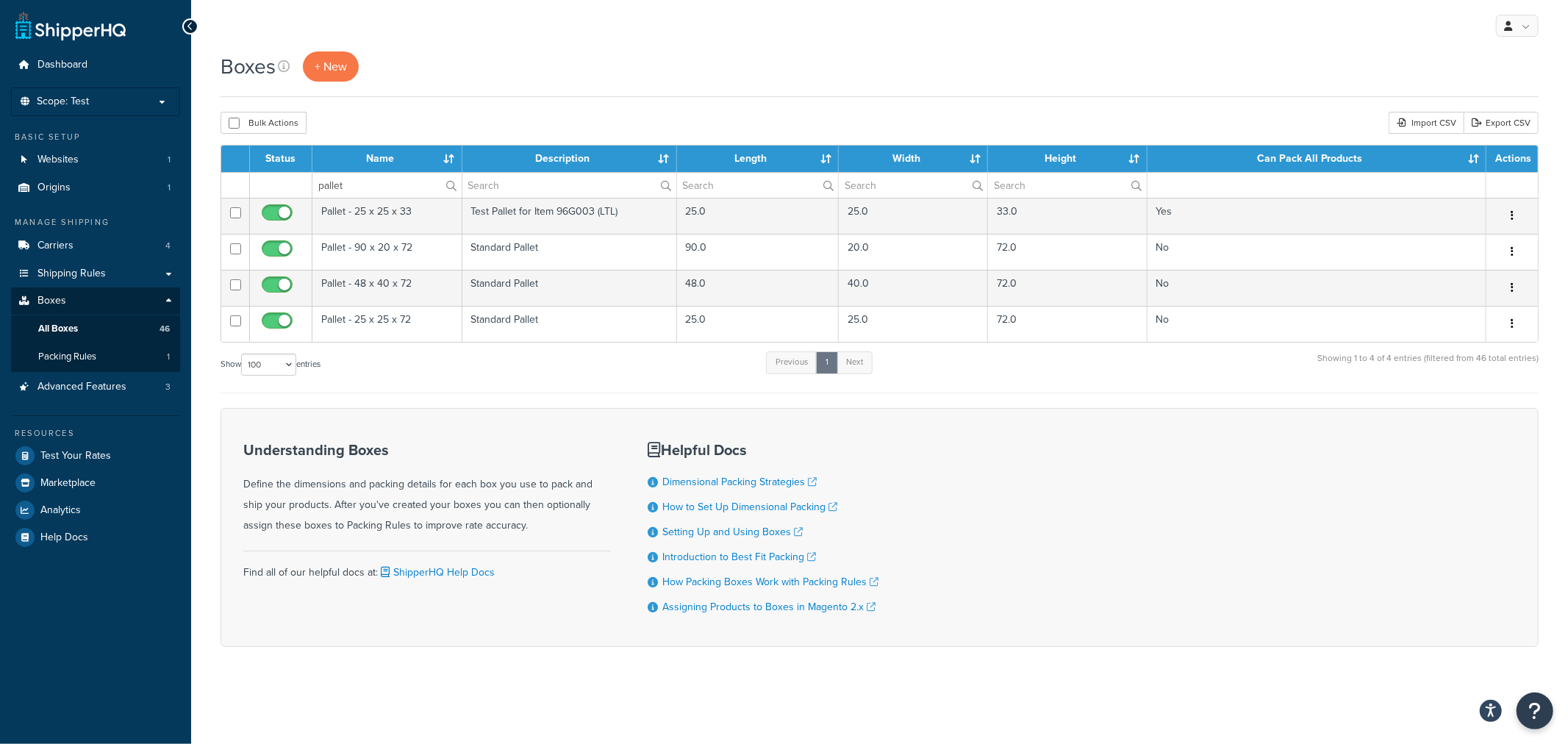
click at [380, 364] on div "Show 10 15 25 50 100 1000 entries Previous 1 Next Showing 1 to 4 of 4 entries (…" at bounding box center [880, 372] width 1318 height 44
